Goal: Navigation & Orientation: Find specific page/section

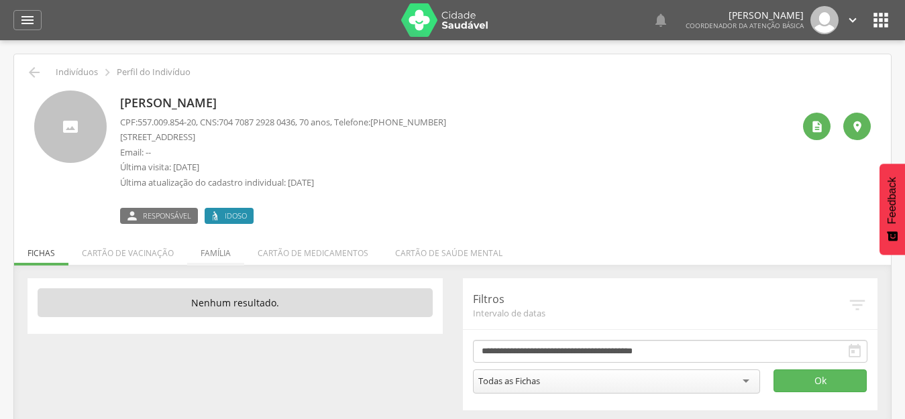
click at [203, 254] on li "Família" at bounding box center [215, 250] width 57 height 32
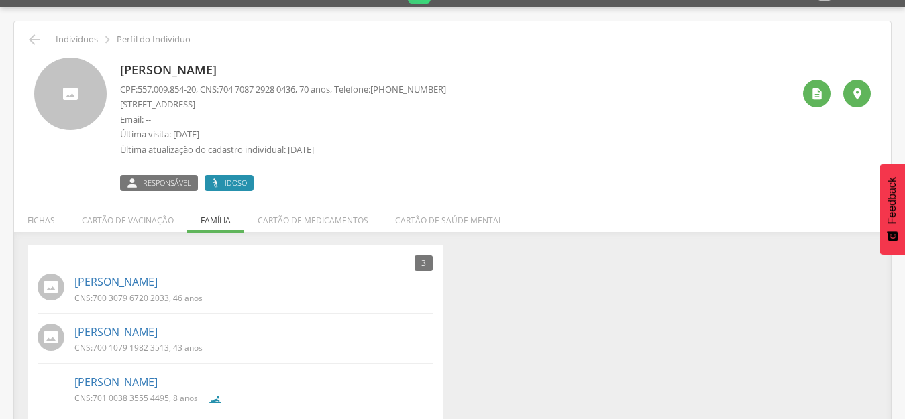
scroll to position [51, 0]
